Goal: Information Seeking & Learning: Check status

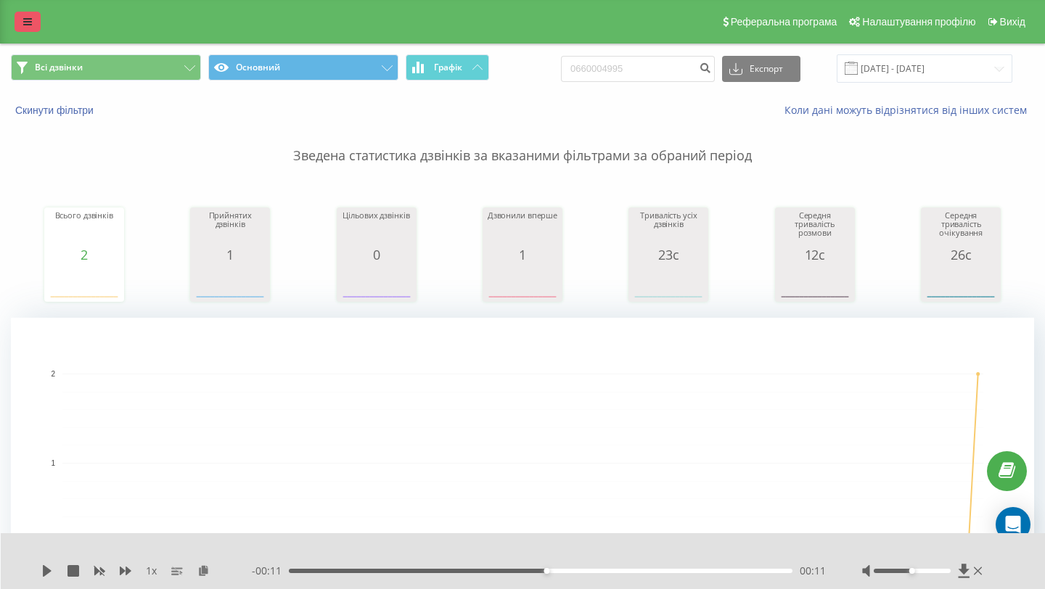
click at [23, 20] on icon at bounding box center [27, 22] width 9 height 10
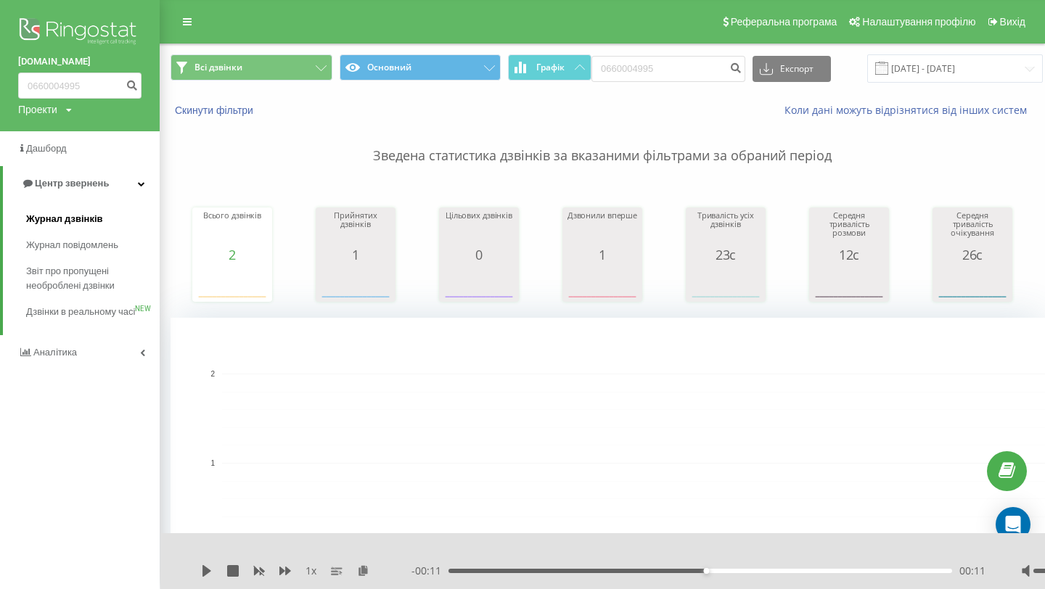
click at [78, 221] on span "Журнал дзвінків" at bounding box center [64, 219] width 77 height 15
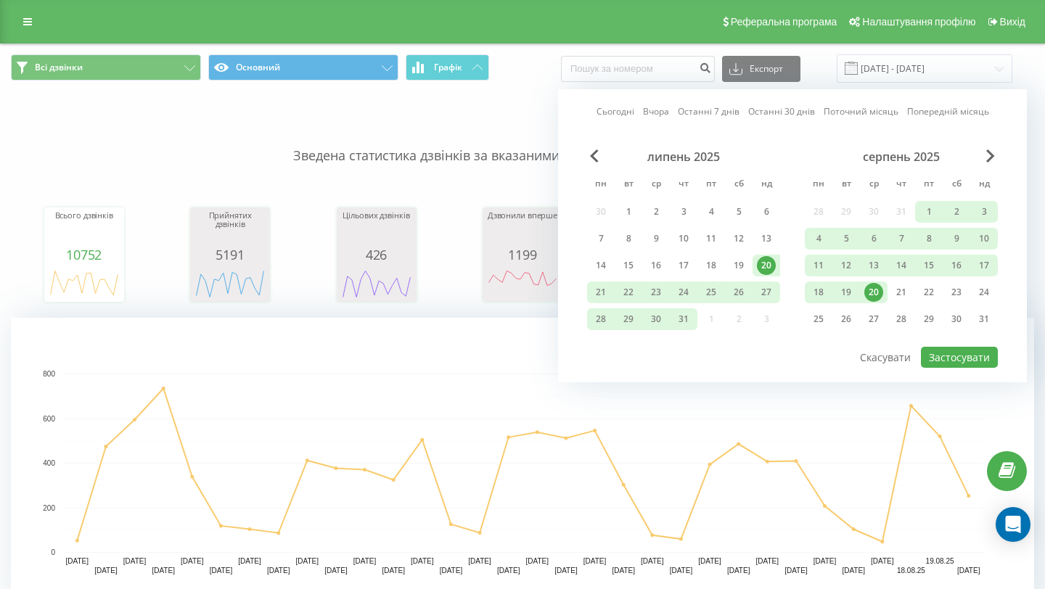
click at [875, 301] on div "20" at bounding box center [873, 292] width 19 height 19
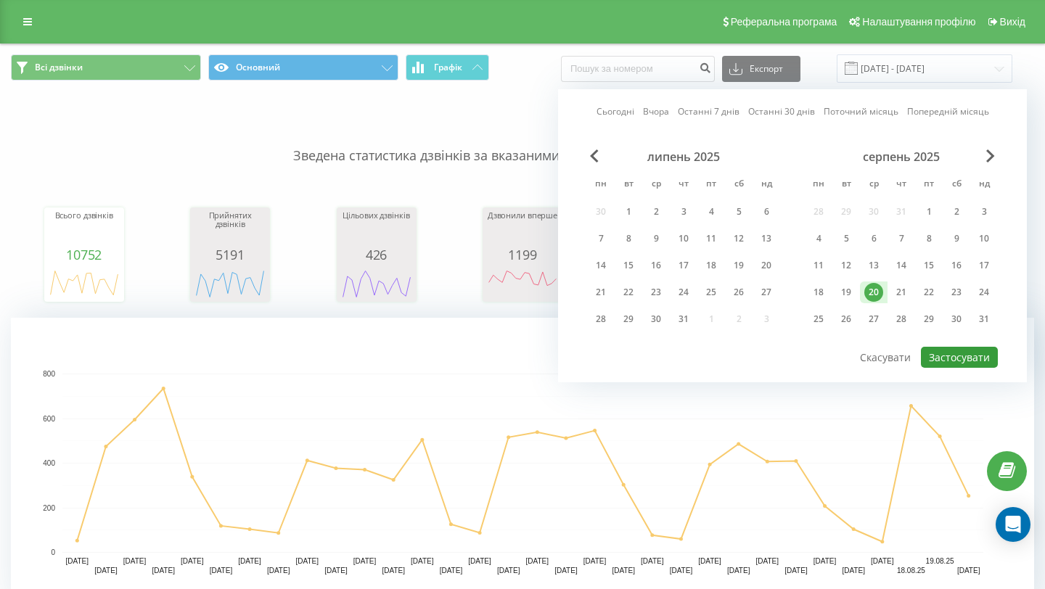
click at [938, 351] on button "Застосувати" at bounding box center [959, 357] width 77 height 21
type input "[DATE] - [DATE]"
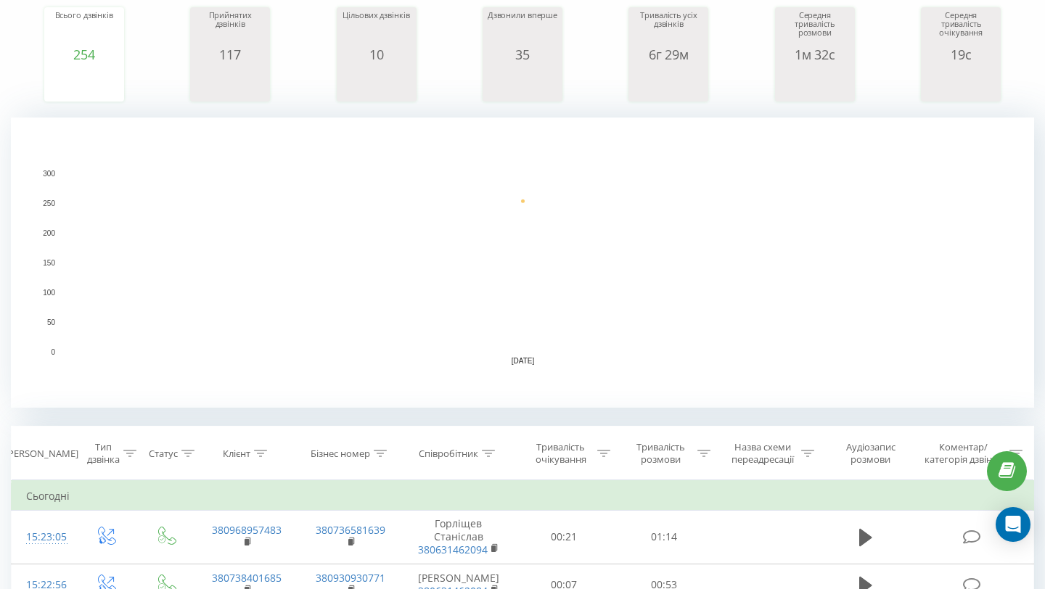
scroll to position [206, 0]
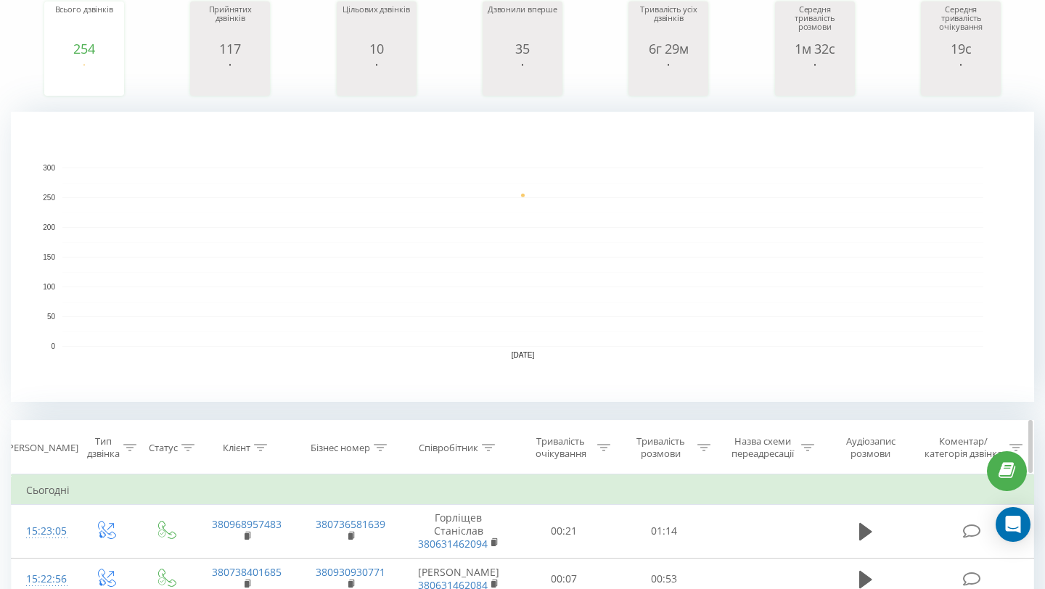
click at [446, 447] on div "Співробітник" at bounding box center [449, 448] width 60 height 12
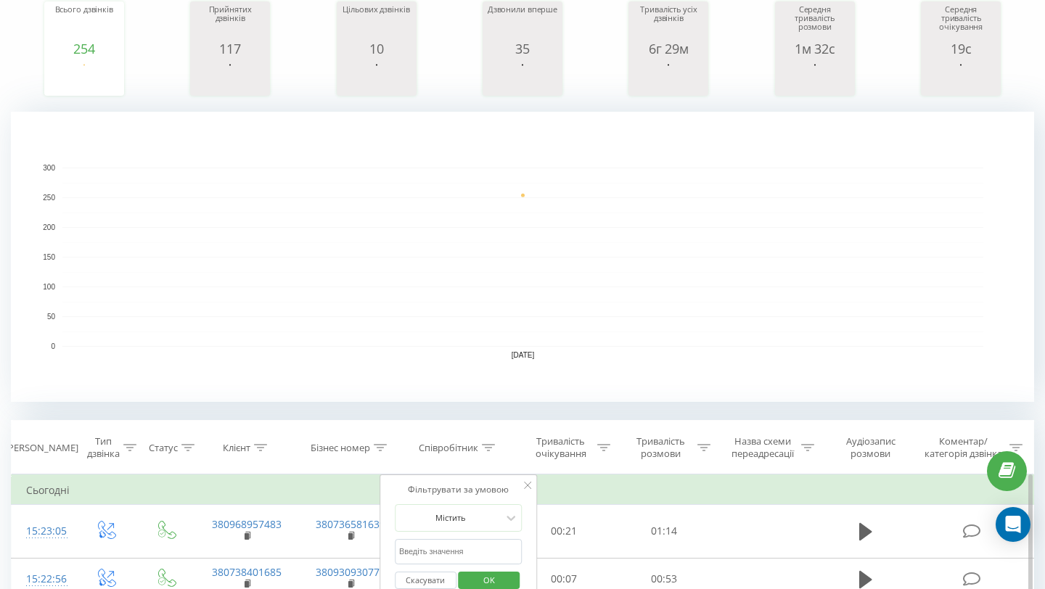
click at [453, 554] on input "text" at bounding box center [459, 551] width 128 height 25
type input "[PERSON_NAME]"
click at [490, 583] on span "OK" at bounding box center [489, 580] width 41 height 22
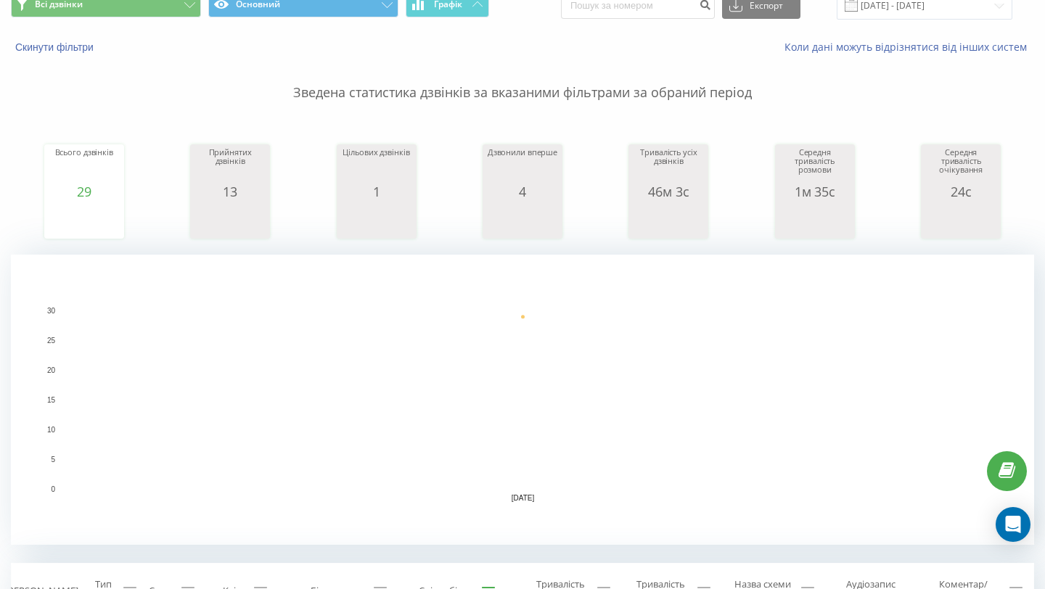
scroll to position [64, 0]
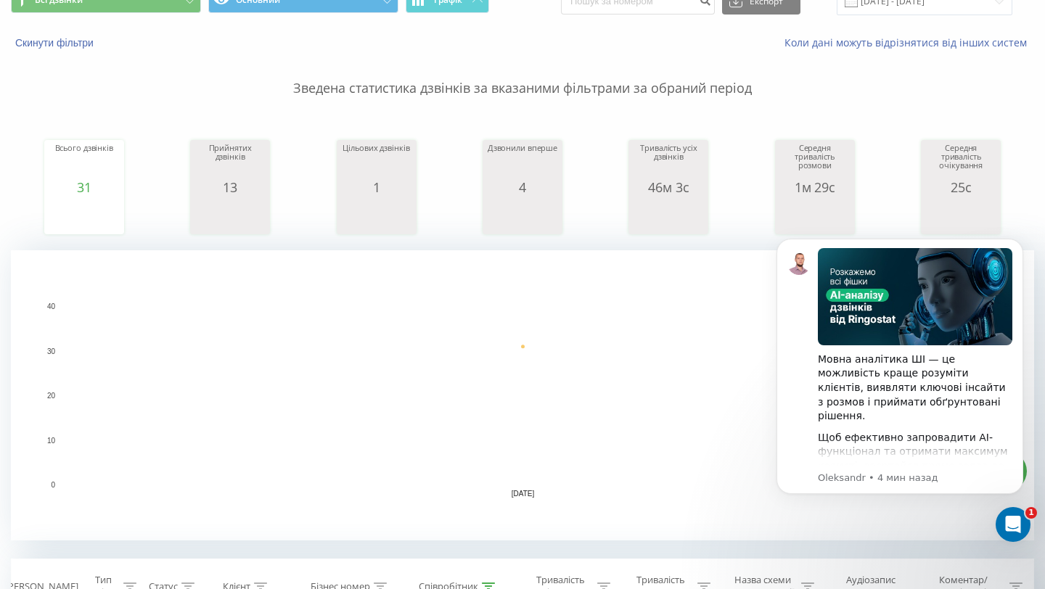
scroll to position [70, 0]
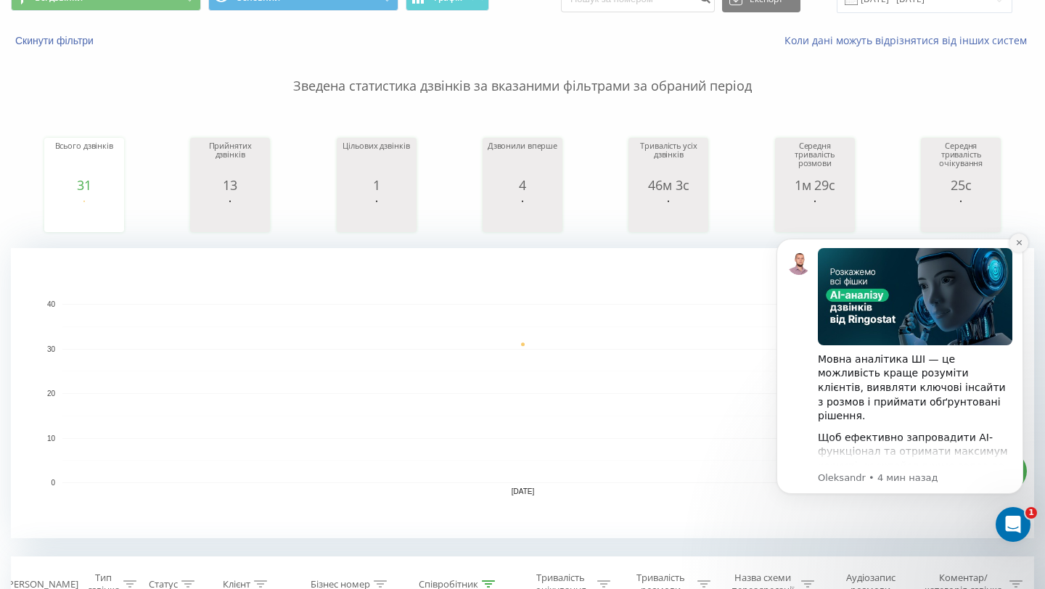
click at [1017, 243] on icon "Dismiss notification" at bounding box center [1018, 242] width 5 height 5
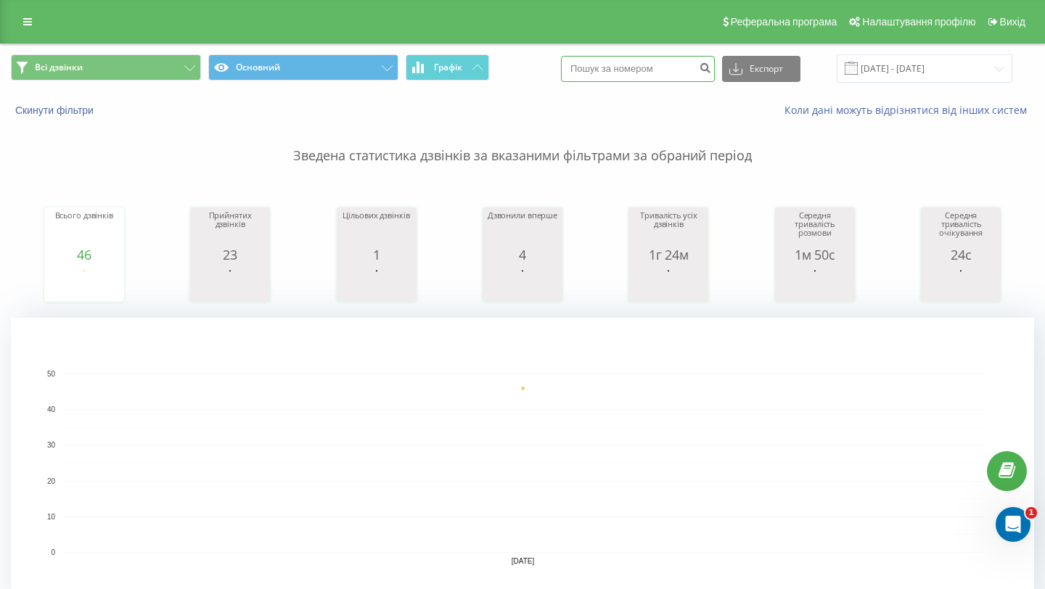
click at [645, 68] on input at bounding box center [638, 69] width 154 height 26
paste input "0677518365"
type input "0677518365"
click at [711, 70] on icon "submit" at bounding box center [705, 66] width 12 height 9
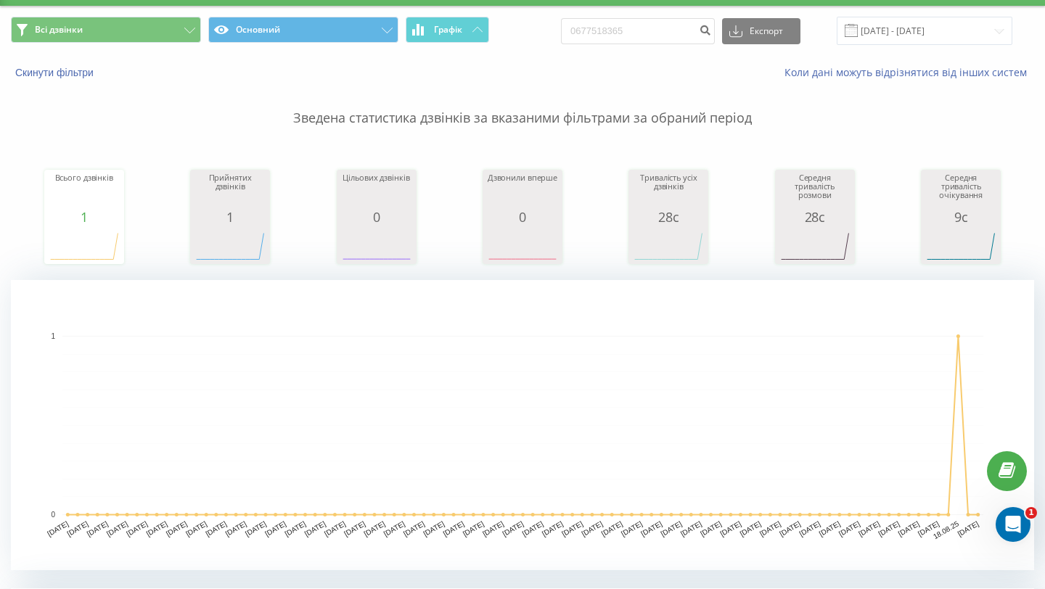
scroll to position [38, 0]
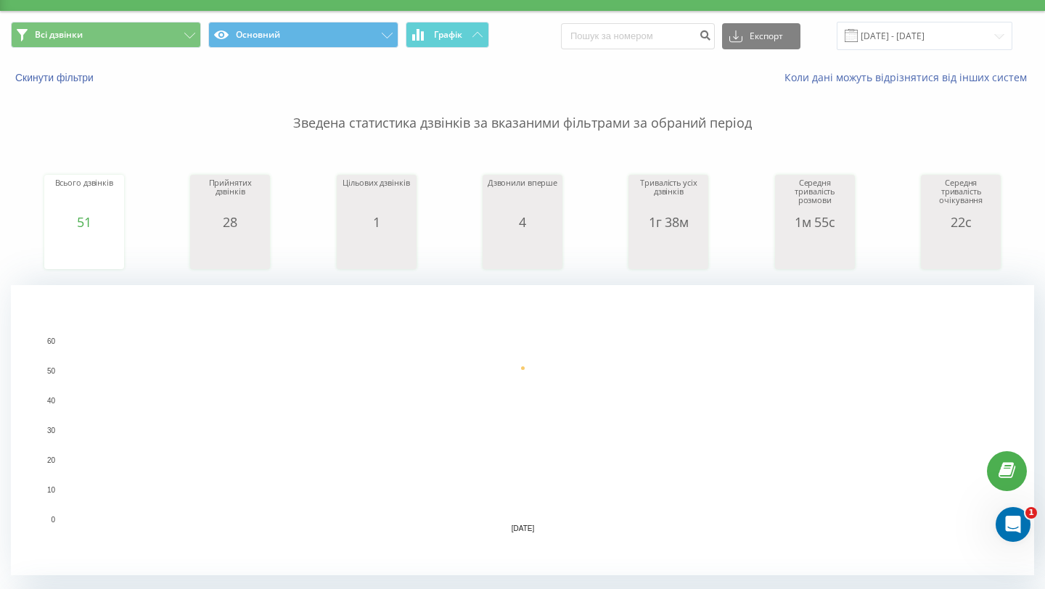
scroll to position [29, 0]
